Goal: Task Accomplishment & Management: Manage account settings

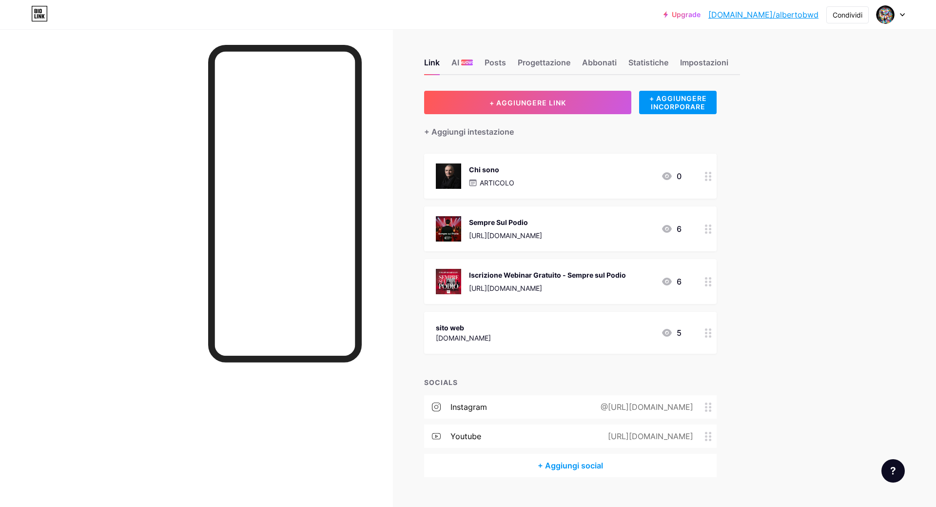
click at [37, 17] on icon at bounding box center [37, 16] width 1 height 4
click at [895, 16] on div at bounding box center [891, 15] width 28 height 18
click at [845, 115] on link "Impostazioni dell'account" at bounding box center [844, 111] width 121 height 26
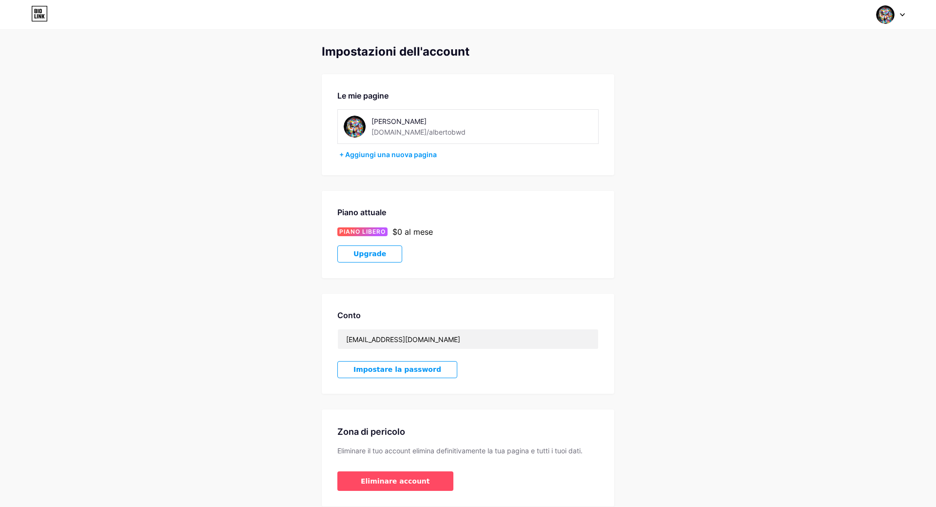
click at [888, 14] on img at bounding box center [885, 14] width 19 height 19
click at [802, 111] on link "Cruscotto" at bounding box center [844, 111] width 121 height 26
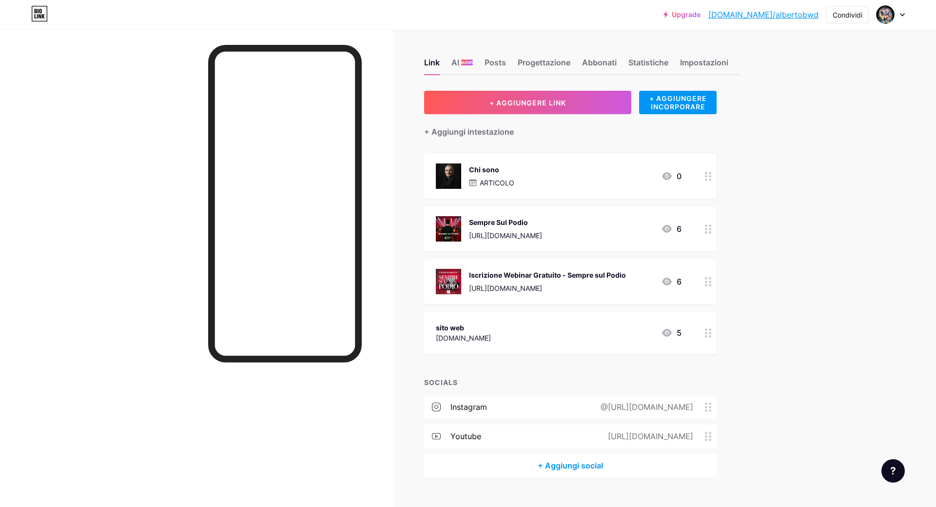
click at [889, 476] on div at bounding box center [893, 470] width 23 height 23
click at [836, 413] on link at bounding box center [844, 408] width 122 height 21
click at [775, 18] on link "[DOMAIN_NAME]/albertobwd" at bounding box center [764, 15] width 110 height 12
click at [887, 16] on img at bounding box center [886, 15] width 16 height 16
click at [835, 114] on link "Impostazioni dell'account" at bounding box center [844, 111] width 121 height 26
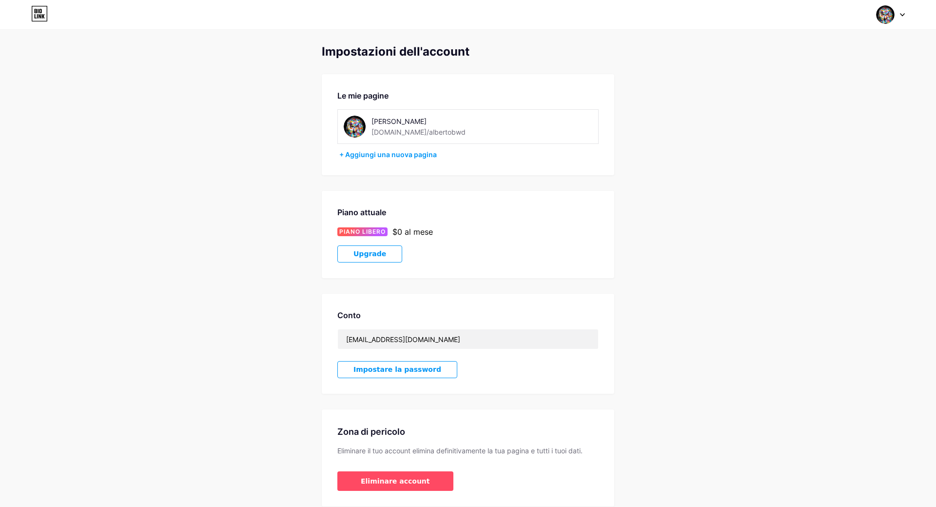
click at [361, 252] on span "Upgrade" at bounding box center [370, 254] width 33 height 8
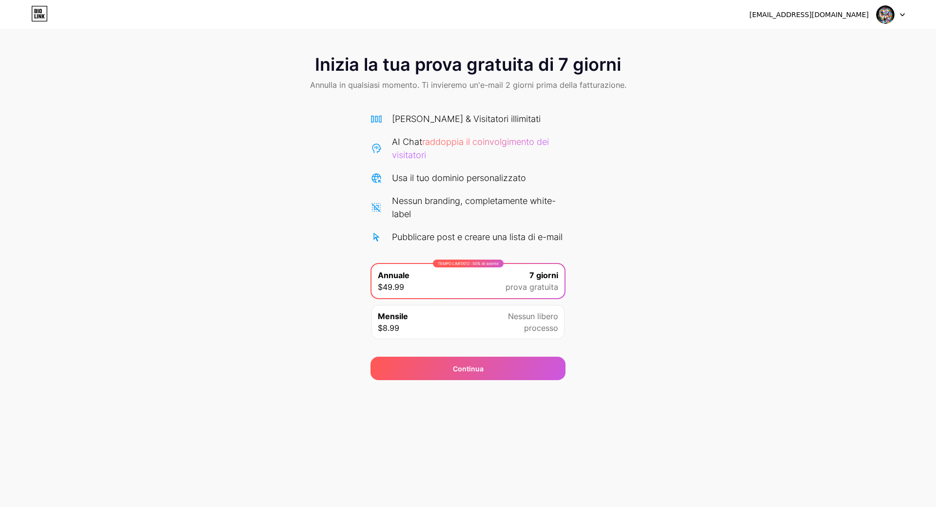
click at [883, 12] on img at bounding box center [885, 14] width 19 height 19
click at [833, 16] on div "[EMAIL_ADDRESS][DOMAIN_NAME]" at bounding box center [809, 15] width 119 height 10
click at [627, 15] on div "[EMAIL_ADDRESS][DOMAIN_NAME] Logout" at bounding box center [468, 15] width 936 height 18
click at [40, 17] on icon at bounding box center [40, 16] width 2 height 4
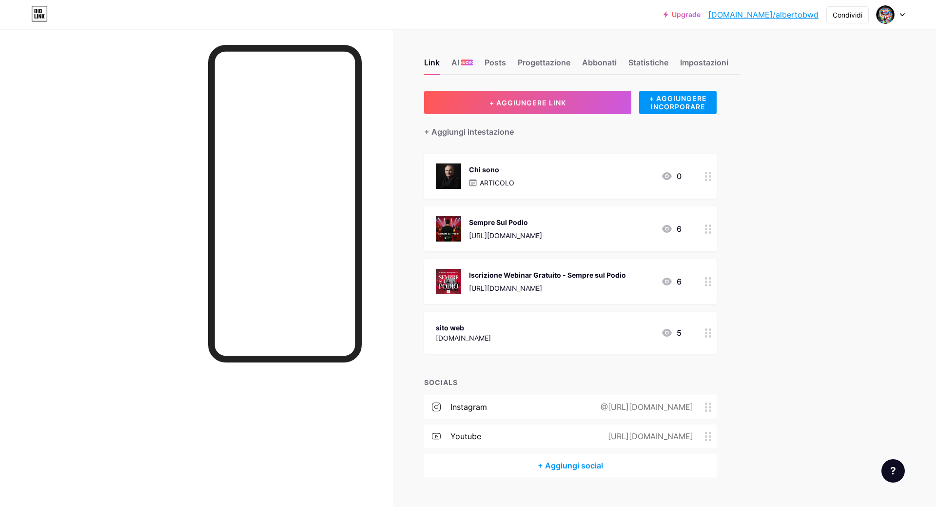
click at [709, 332] on icon at bounding box center [708, 332] width 7 height 9
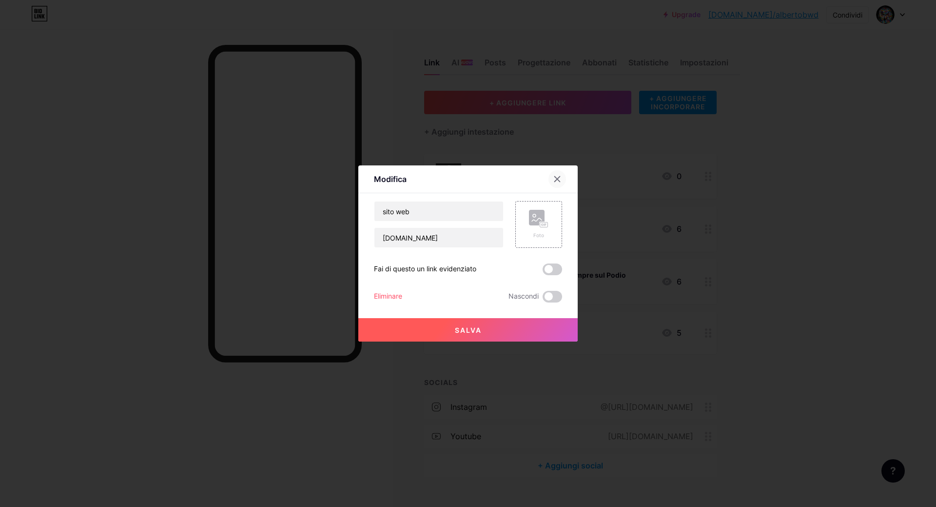
click at [558, 177] on icon at bounding box center [557, 179] width 8 height 8
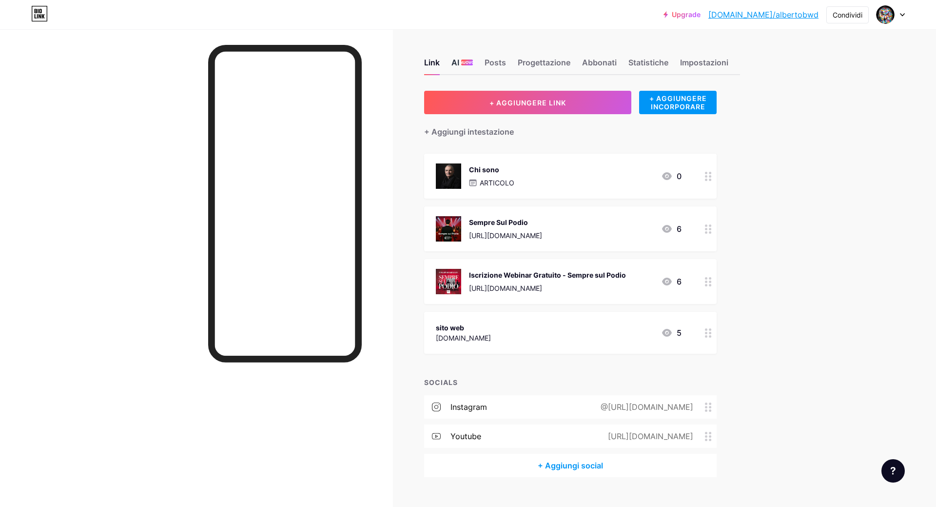
click at [462, 58] on div "AI NUOVO" at bounding box center [462, 66] width 21 height 18
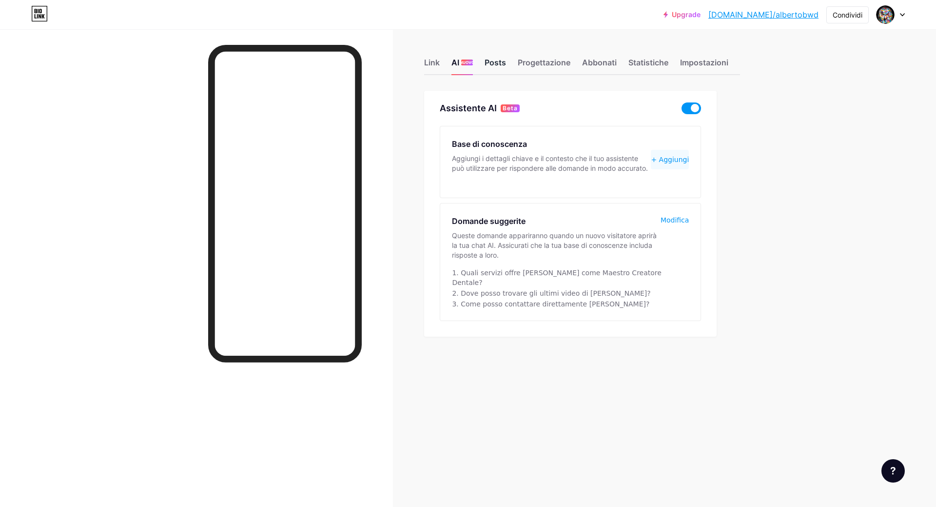
click at [499, 65] on div "Posts" at bounding box center [495, 66] width 21 height 18
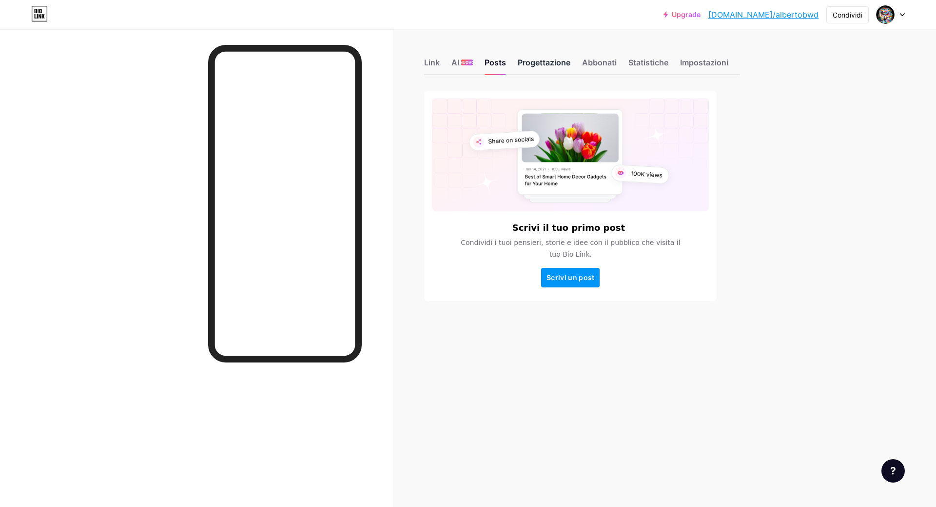
click at [558, 73] on div "Progettazione" at bounding box center [544, 66] width 53 height 18
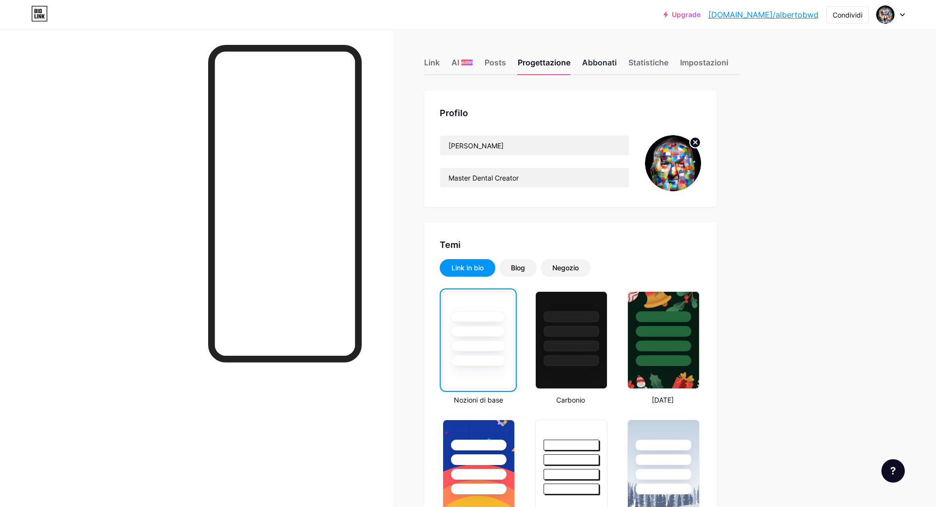
click at [607, 65] on div "Abbonati" at bounding box center [599, 66] width 35 height 18
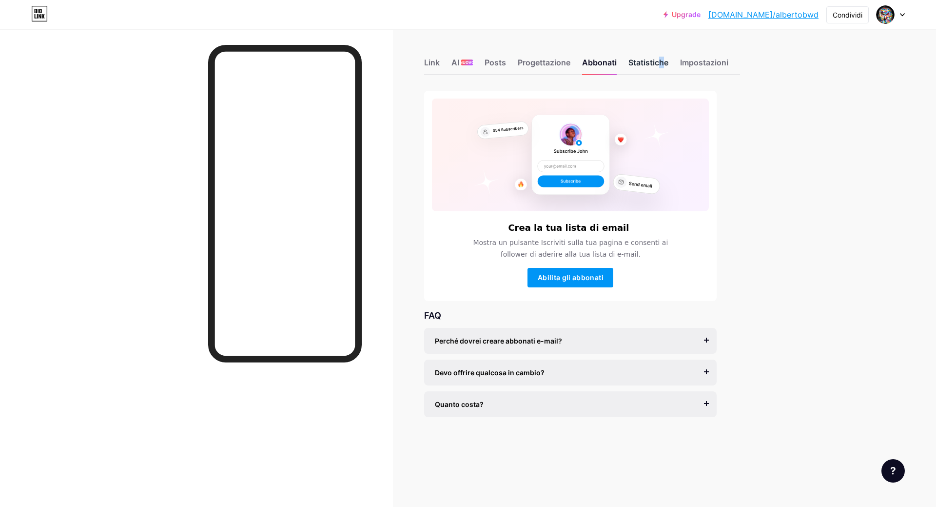
click at [639, 65] on div "Statistiche" at bounding box center [649, 66] width 40 height 18
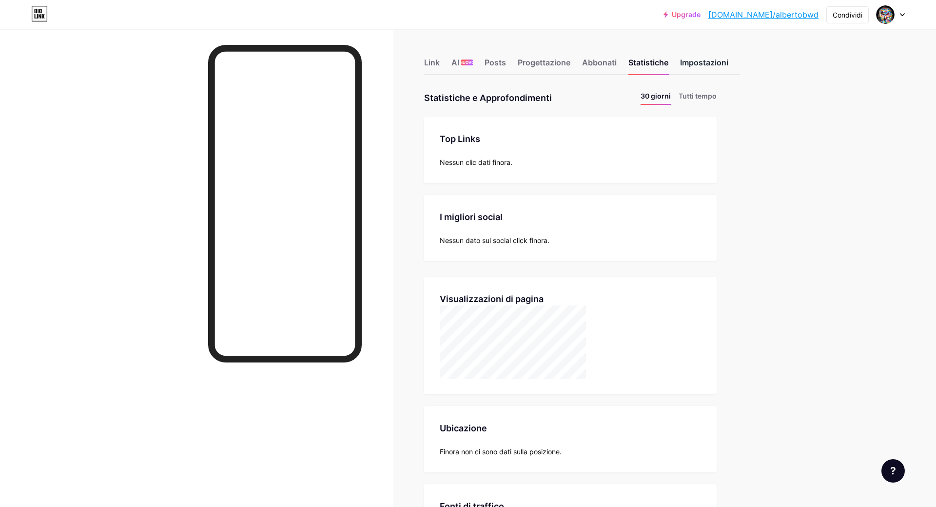
click at [721, 65] on div "Impostazioni" at bounding box center [704, 66] width 48 height 18
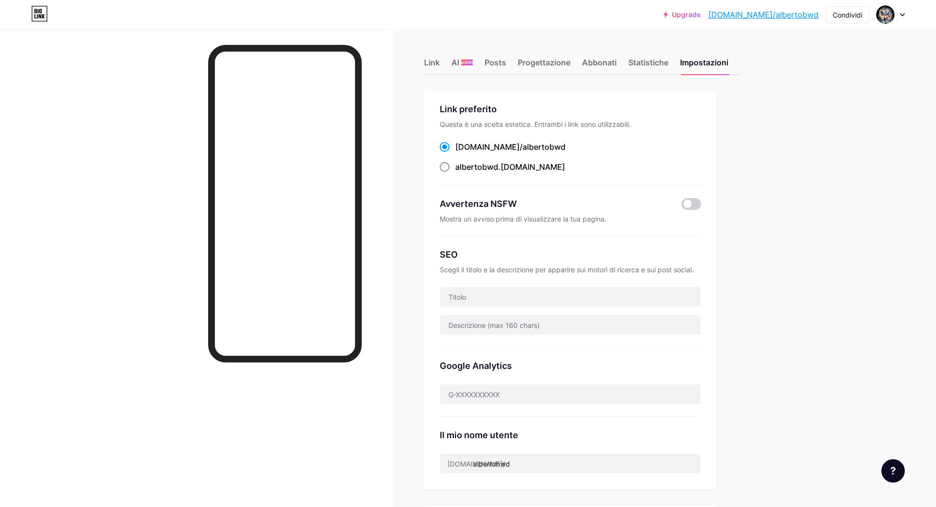
click at [488, 169] on span "albertobwd" at bounding box center [476, 167] width 43 height 10
click at [462, 173] on input "albertobwd .[DOMAIN_NAME]" at bounding box center [458, 176] width 6 height 6
radio input "true"
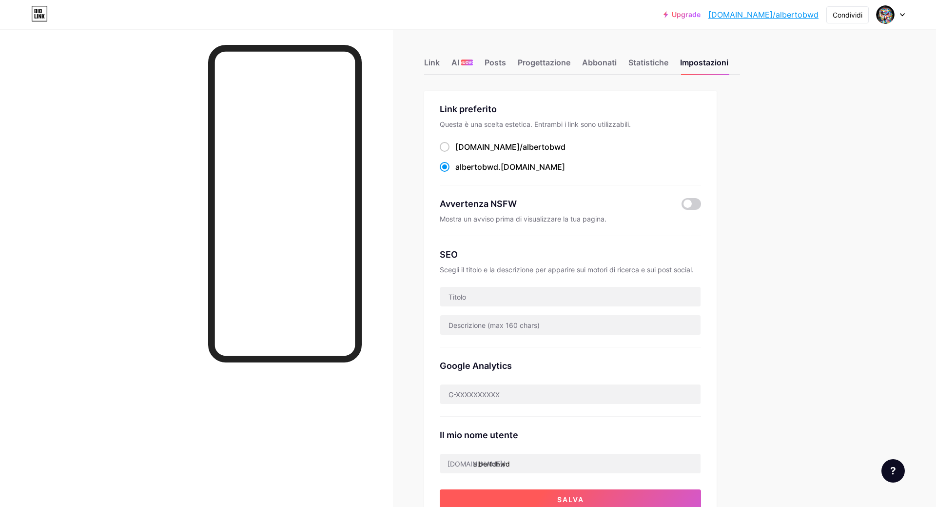
click at [555, 497] on button "Salva" at bounding box center [570, 499] width 261 height 20
click at [523, 146] on span "albertobwd" at bounding box center [544, 147] width 43 height 10
click at [462, 153] on input "[DOMAIN_NAME]/ albertobwd" at bounding box center [458, 156] width 6 height 6
radio input "true"
click at [583, 492] on button "Salva" at bounding box center [570, 499] width 261 height 20
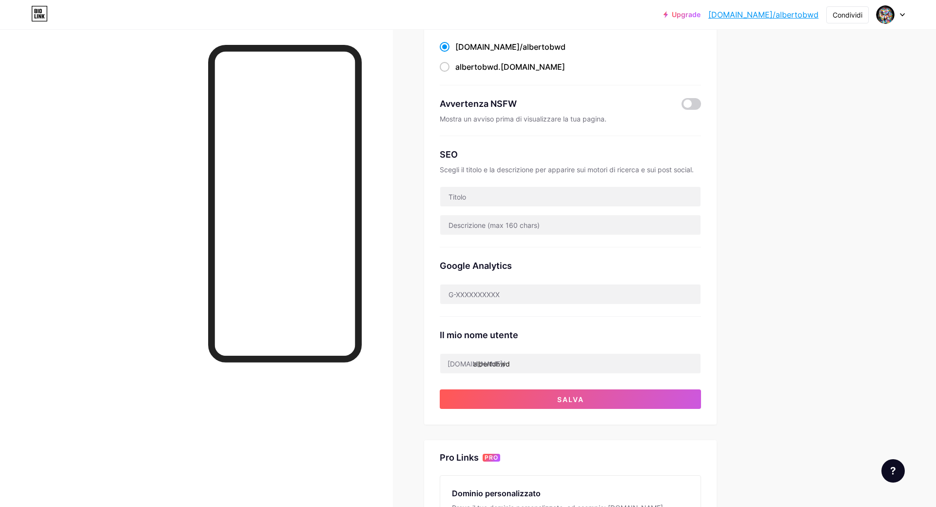
scroll to position [50, 0]
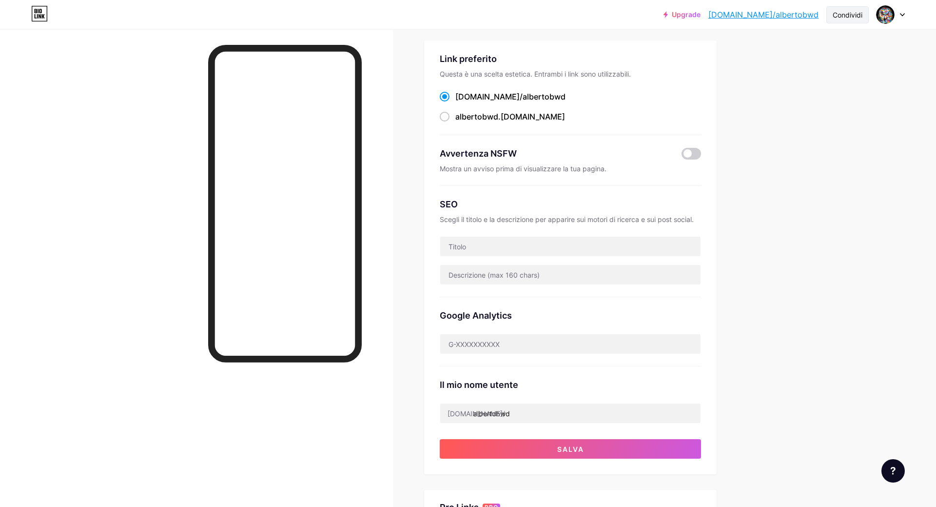
click at [859, 14] on div "Condividi" at bounding box center [848, 15] width 30 height 10
click at [787, 49] on div "Copia link" at bounding box center [773, 50] width 39 height 12
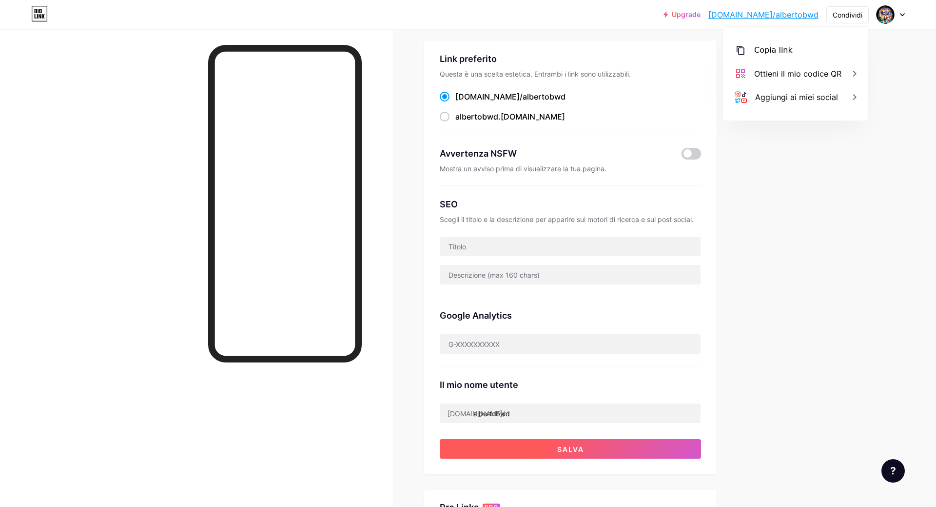
scroll to position [299, 0]
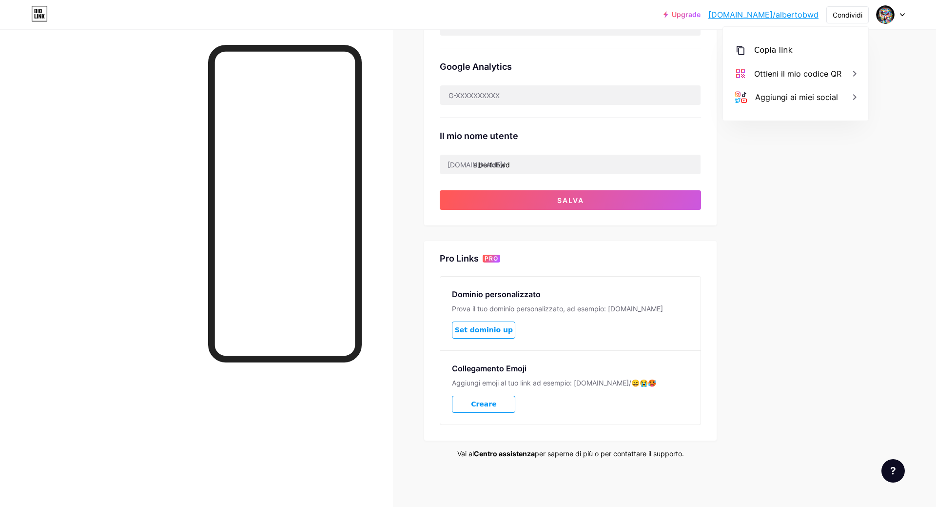
click at [517, 456] on link "Centro assistenza" at bounding box center [504, 453] width 61 height 8
